Goal: Information Seeking & Learning: Find specific fact

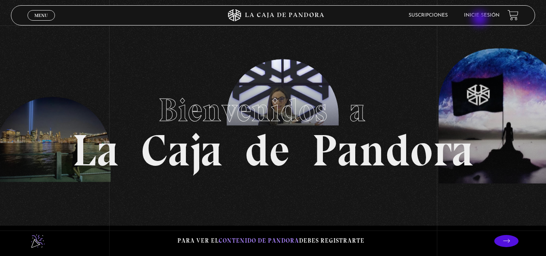
click at [482, 19] on li "Inicie sesión" at bounding box center [482, 15] width 36 height 13
click at [487, 17] on link "Inicie sesión" at bounding box center [482, 15] width 36 height 5
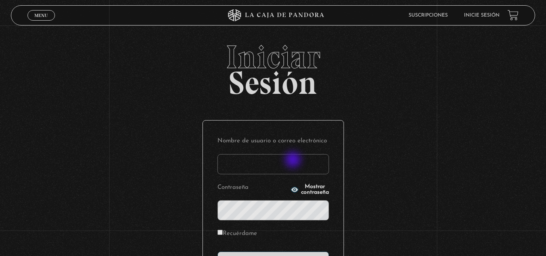
click at [294, 161] on input "Nombre de usuario o correo electrónico" at bounding box center [274, 164] width 112 height 20
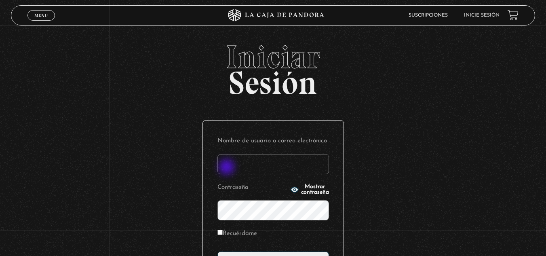
click at [227, 168] on input "Nombre de usuario o correo electrónico" at bounding box center [274, 164] width 112 height 20
type input "Glenda"
click at [291, 188] on icon "button" at bounding box center [295, 190] width 8 height 8
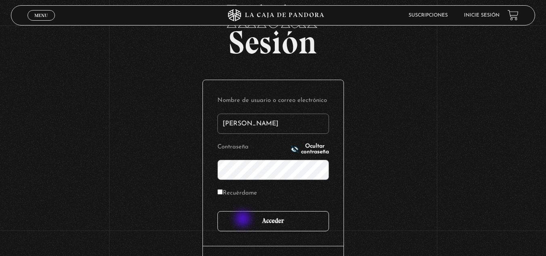
click at [244, 219] on input "Acceder" at bounding box center [274, 221] width 112 height 20
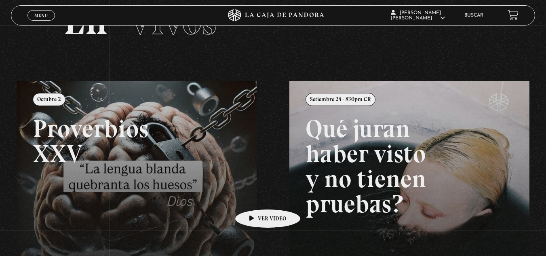
scroll to position [36, 0]
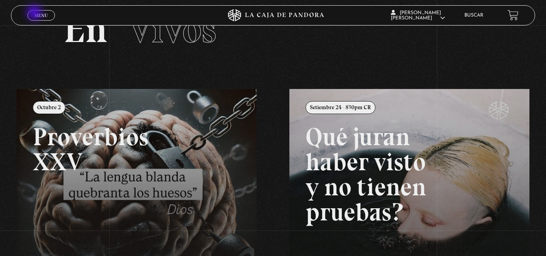
click at [37, 12] on link "Menu Cerrar" at bounding box center [40, 15] width 27 height 11
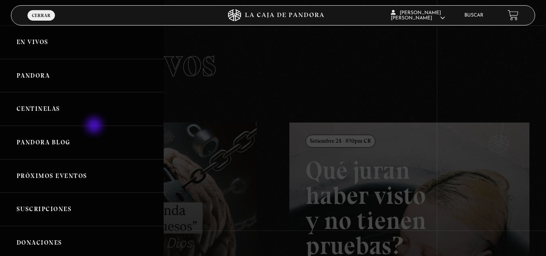
scroll to position [0, 0]
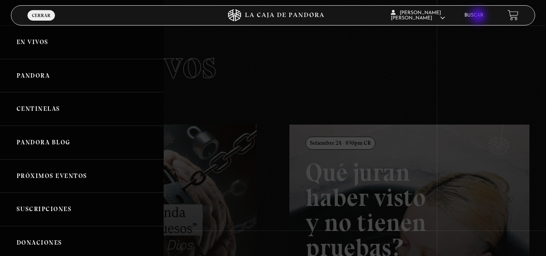
click at [479, 17] on link "Buscar" at bounding box center [474, 15] width 19 height 5
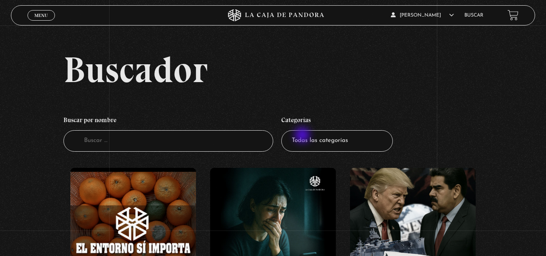
click at [304, 136] on select "Todas las categorías 11:11 Humanitario (1) Amo los Lunes (4) Análisis de series…" at bounding box center [337, 140] width 112 height 21
click at [324, 139] on select "Todas las categorías 11:11 Humanitario (1) Amo los Lunes (4) Análisis de series…" at bounding box center [337, 140] width 112 height 21
select select "nuevo-orden-mundial-nwo"
click at [284, 130] on select "Todas las categorías 11:11 Humanitario (1) Amo los Lunes (4) Análisis de series…" at bounding box center [337, 140] width 112 height 21
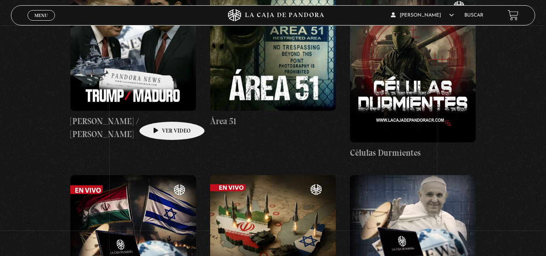
scroll to position [40, 0]
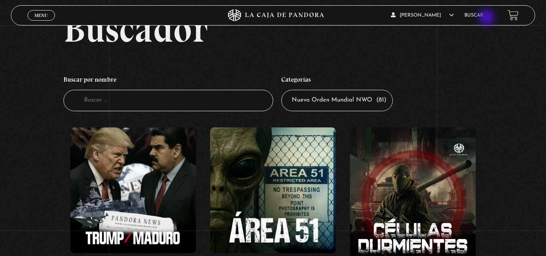
click at [484, 18] on li "Buscar" at bounding box center [474, 15] width 19 height 13
click at [483, 10] on li "Buscar" at bounding box center [474, 15] width 19 height 13
click at [224, 106] on input "Buscador" at bounding box center [168, 100] width 210 height 21
type input "madona"
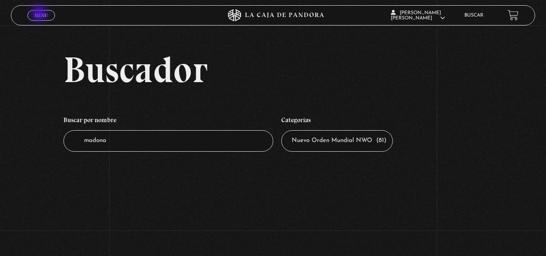
click at [40, 14] on span "Menu" at bounding box center [40, 15] width 13 height 5
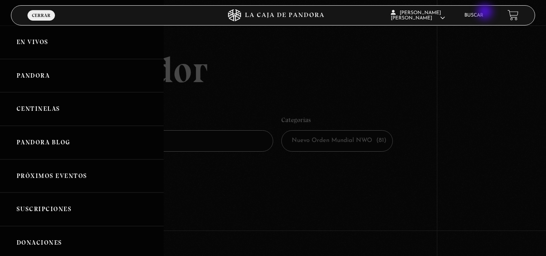
click at [484, 12] on li "Buscar" at bounding box center [474, 15] width 19 height 13
click at [312, 11] on icon at bounding box center [273, 15] width 164 height 12
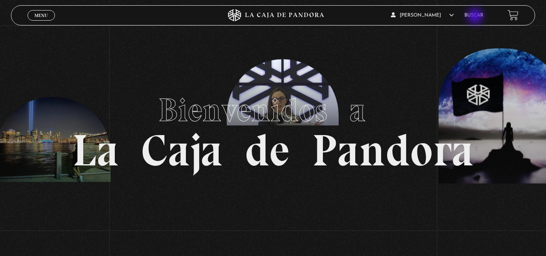
click at [476, 17] on link "Buscar" at bounding box center [474, 15] width 19 height 5
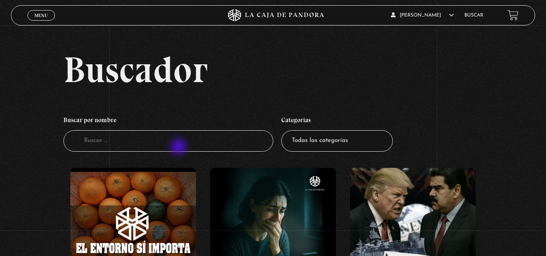
click at [180, 148] on input "Buscador" at bounding box center [168, 140] width 210 height 21
type input "madon"
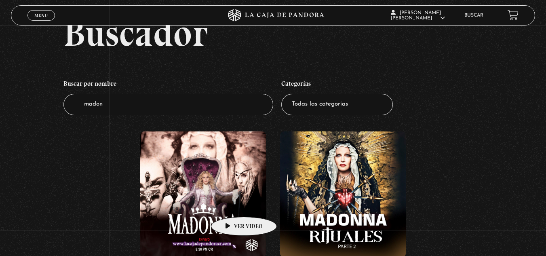
scroll to position [121, 0]
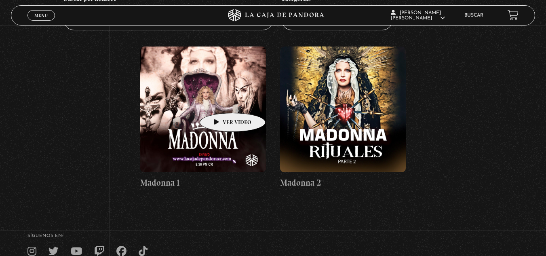
click at [220, 101] on figure at bounding box center [203, 109] width 126 height 126
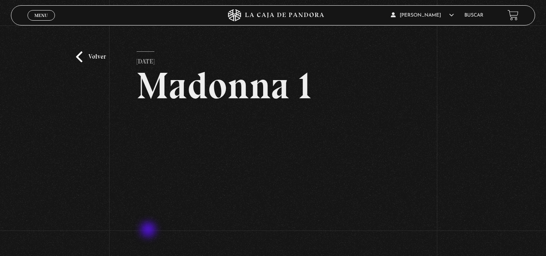
scroll to position [81, 0]
